Goal: Task Accomplishment & Management: Manage account settings

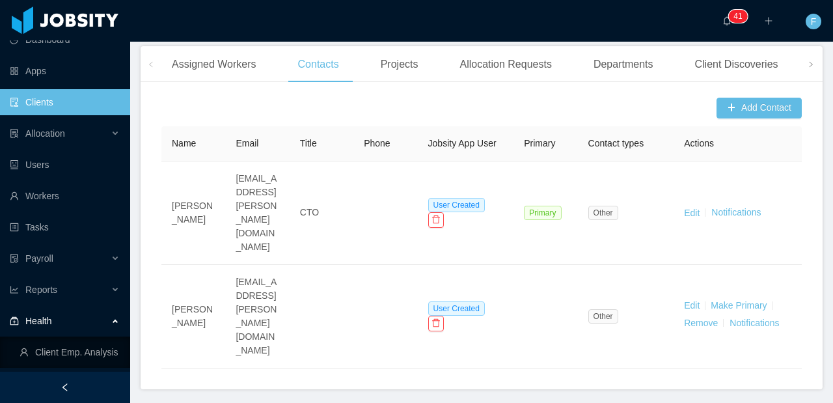
scroll to position [74, 0]
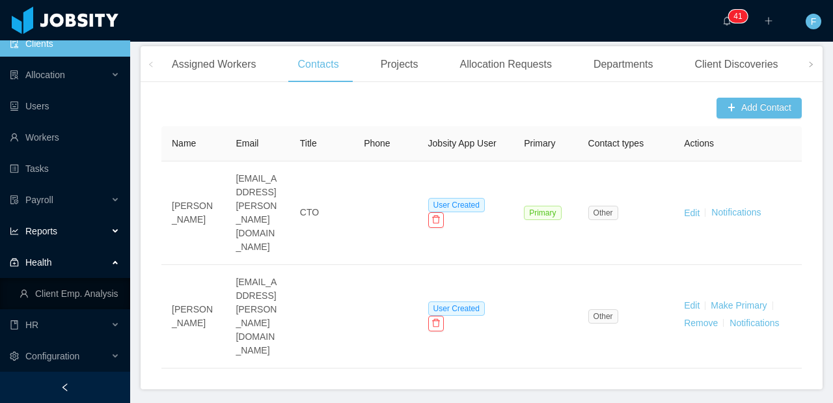
click at [82, 232] on div "Reports" at bounding box center [65, 231] width 130 height 26
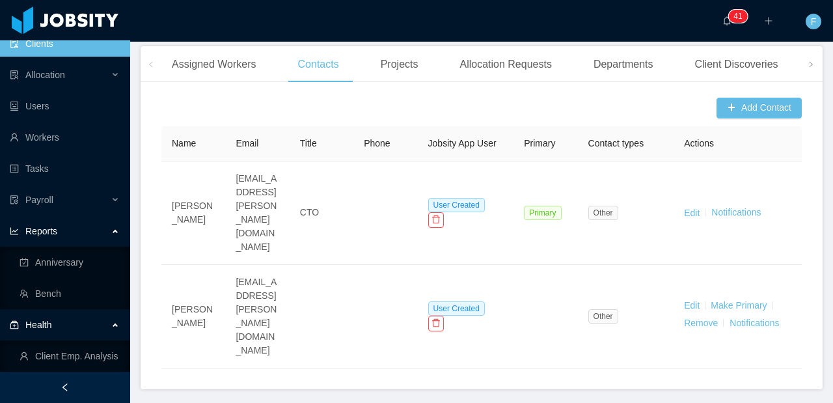
scroll to position [136, 0]
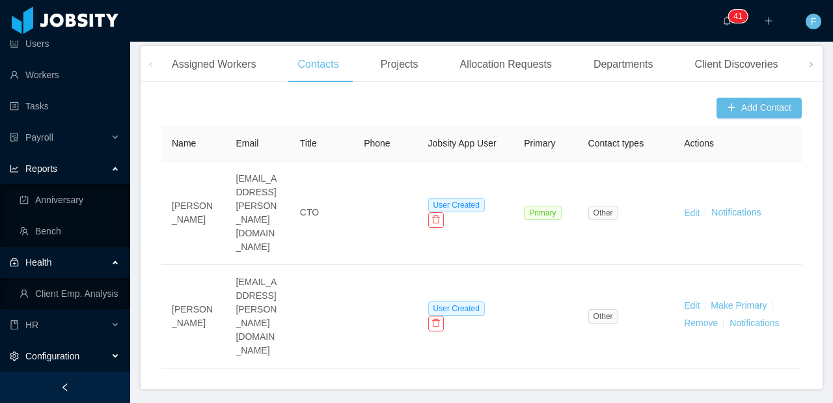
click at [62, 348] on div "Configuration" at bounding box center [65, 356] width 130 height 26
click at [61, 328] on div "HR" at bounding box center [65, 325] width 130 height 26
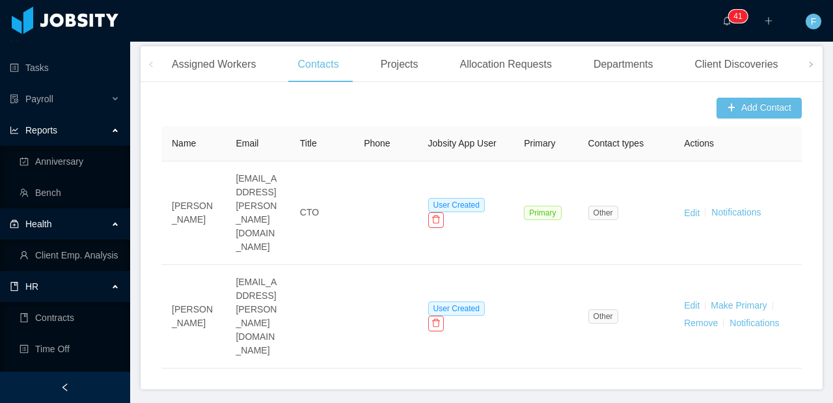
scroll to position [189, 0]
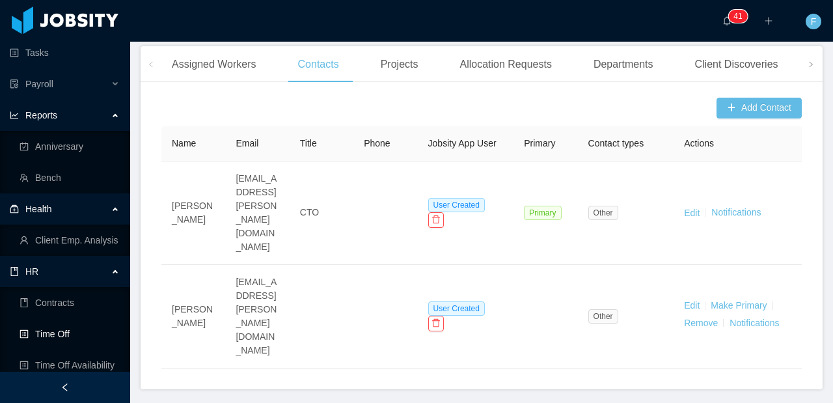
click at [56, 342] on link "Time Off" at bounding box center [70, 334] width 100 height 26
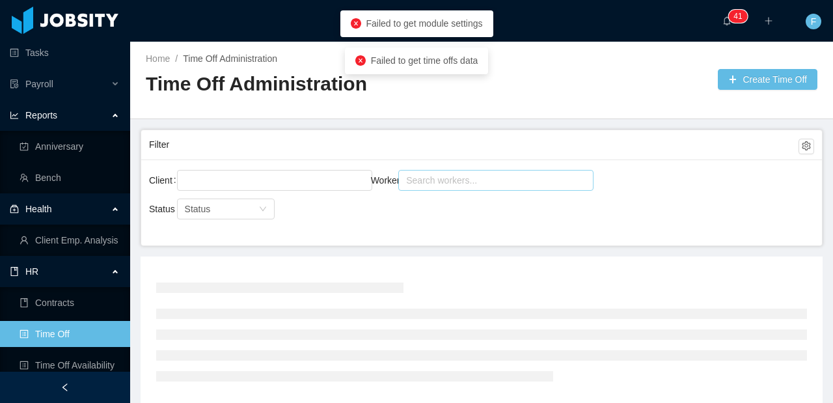
click at [448, 175] on div "Search workers..." at bounding box center [490, 180] width 168 height 13
type input "****"
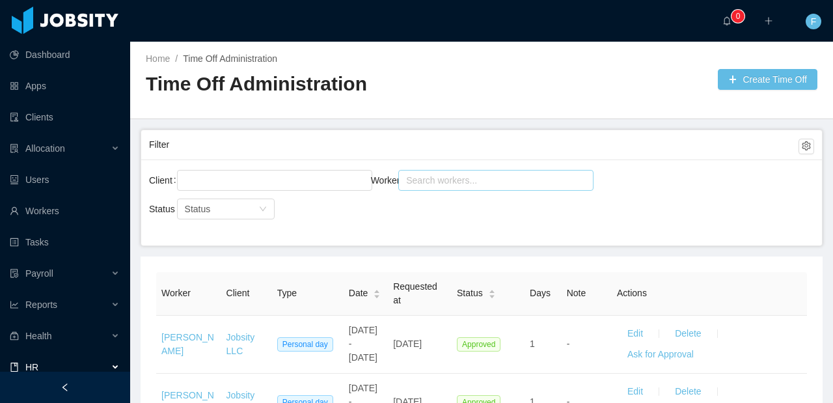
click at [443, 184] on div "Search workers..." at bounding box center [490, 180] width 168 height 13
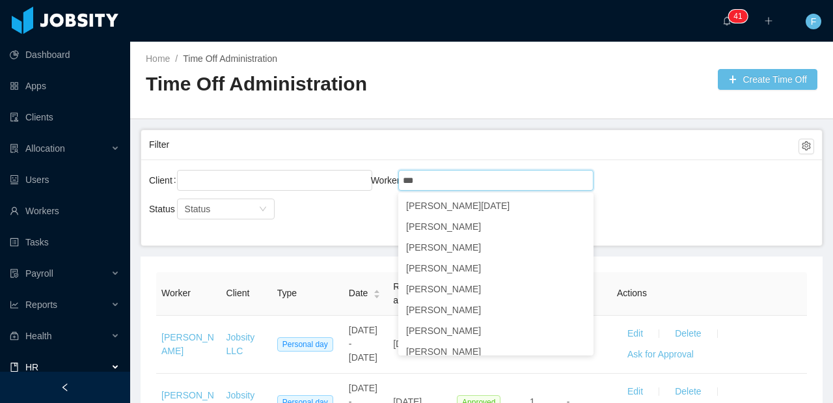
type input "***"
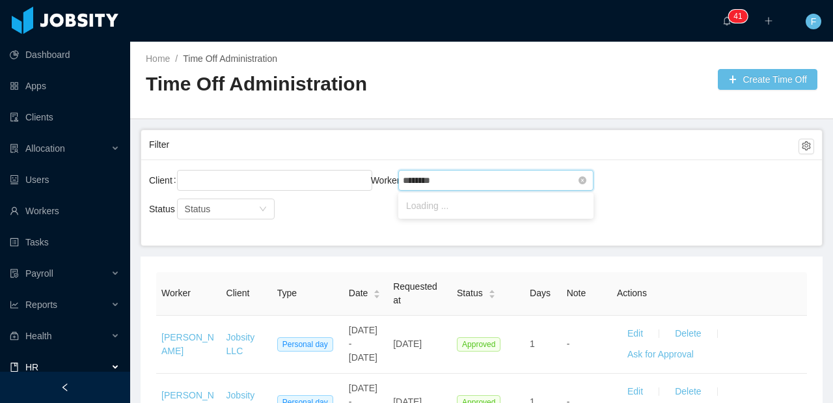
type input "*********"
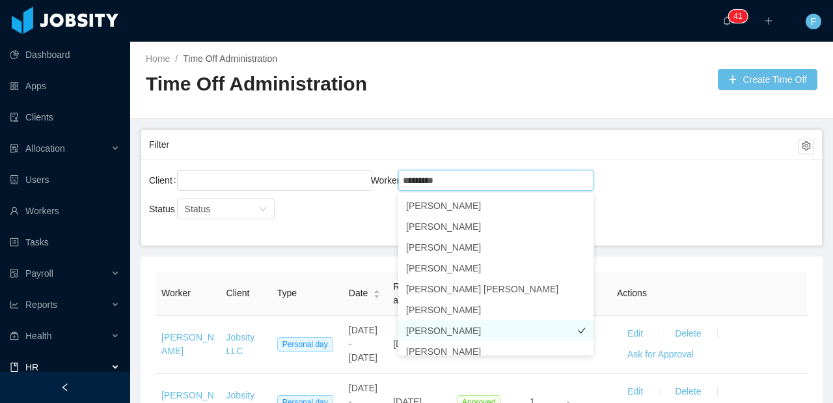
click at [412, 327] on li "Guilherme Vieira" at bounding box center [495, 330] width 195 height 21
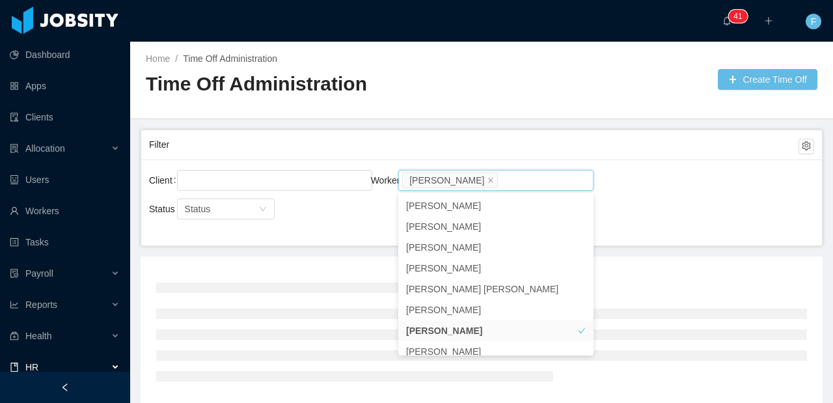
click at [657, 174] on div "Client Worker Search workers... Guilherme Vieira" at bounding box center [481, 188] width 665 height 42
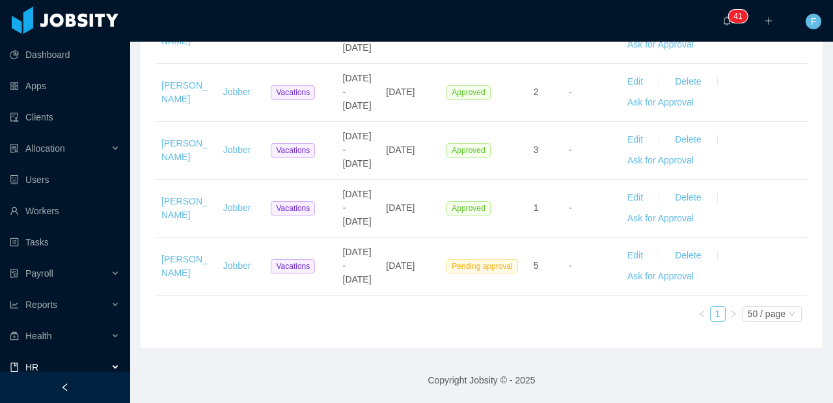
scroll to position [1108, 0]
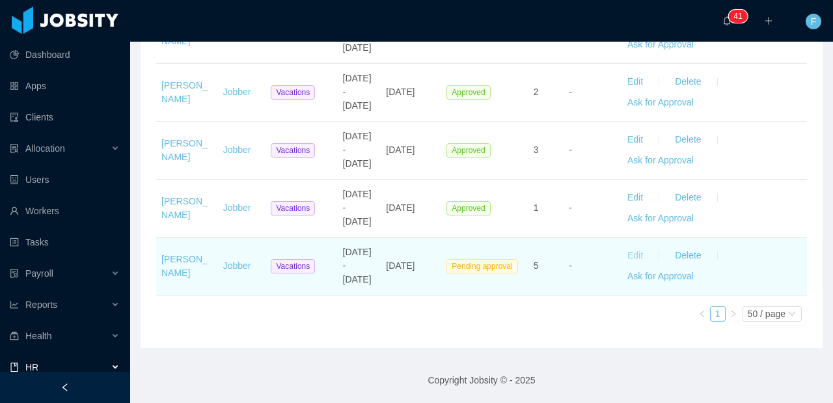
click at [628, 256] on button "Edit" at bounding box center [635, 255] width 36 height 21
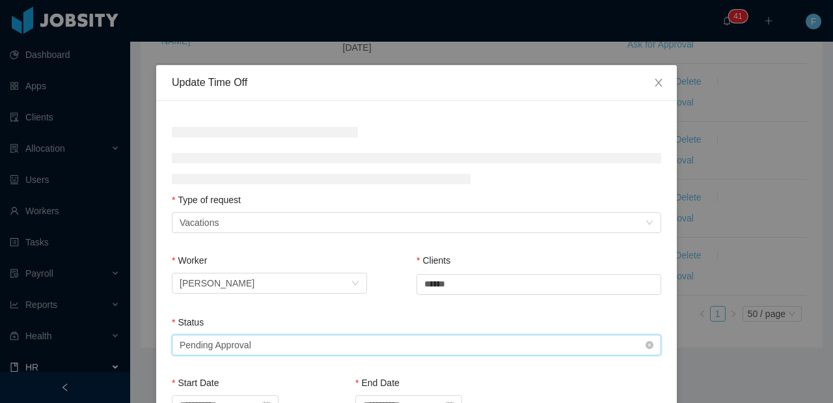
click at [387, 343] on div "Select status Pending Approval" at bounding box center [412, 345] width 465 height 20
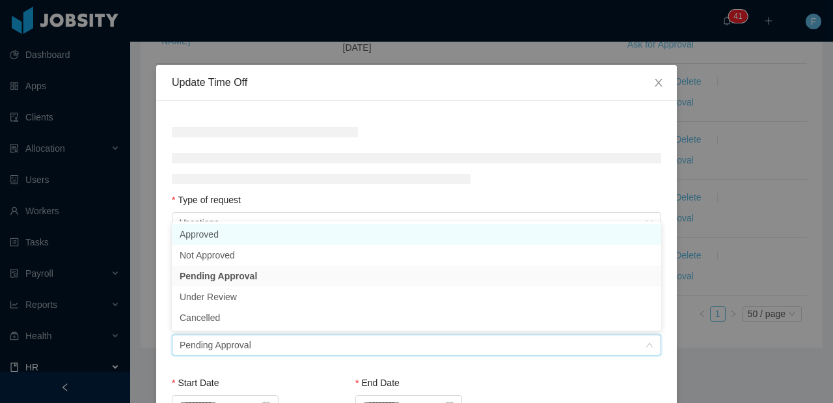
click at [329, 234] on li "Approved" at bounding box center [416, 234] width 489 height 21
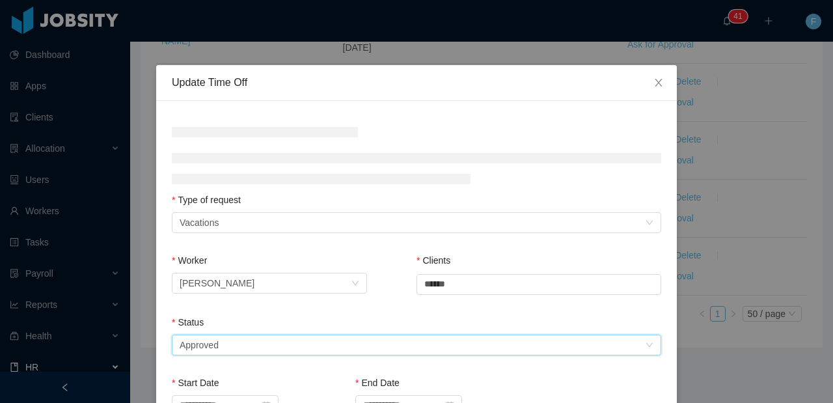
click at [325, 197] on div "**********" at bounding box center [416, 386] width 521 height 570
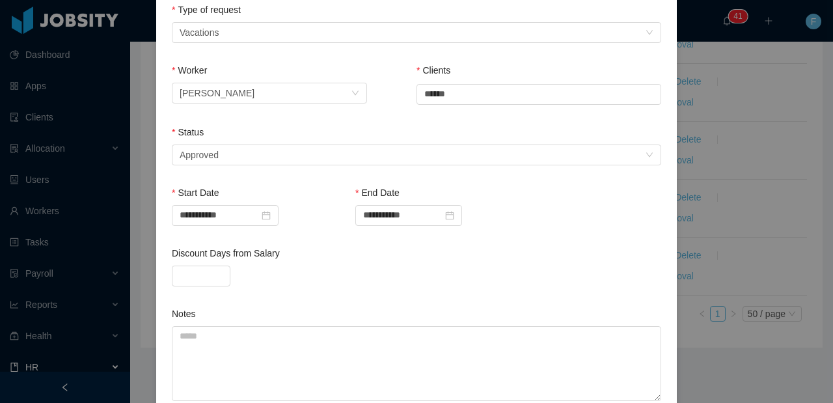
scroll to position [331, 0]
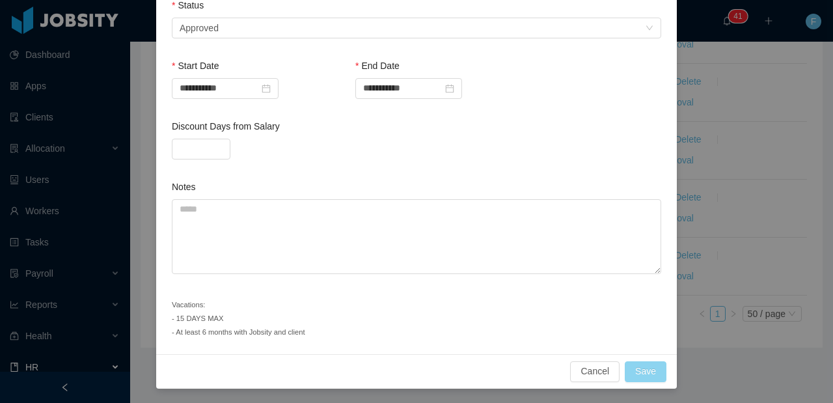
click at [641, 363] on button "Save" at bounding box center [646, 371] width 42 height 21
